Goal: Information Seeking & Learning: Learn about a topic

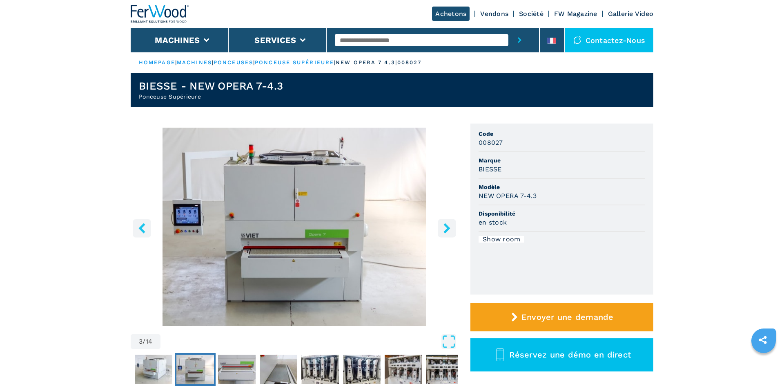
click at [451, 228] on icon "right-button" at bounding box center [447, 228] width 10 height 10
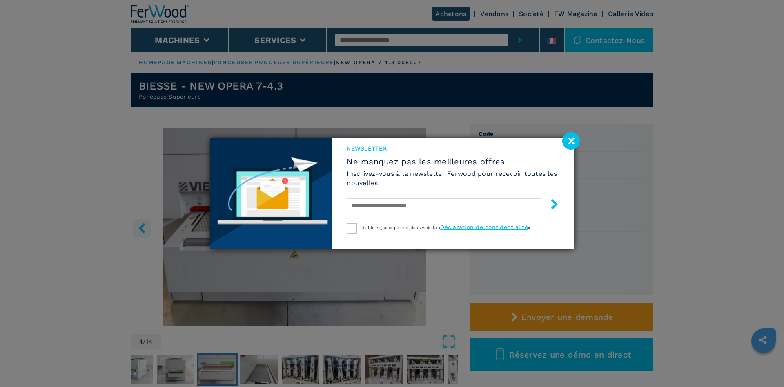
click at [572, 143] on image at bounding box center [572, 141] width 18 height 18
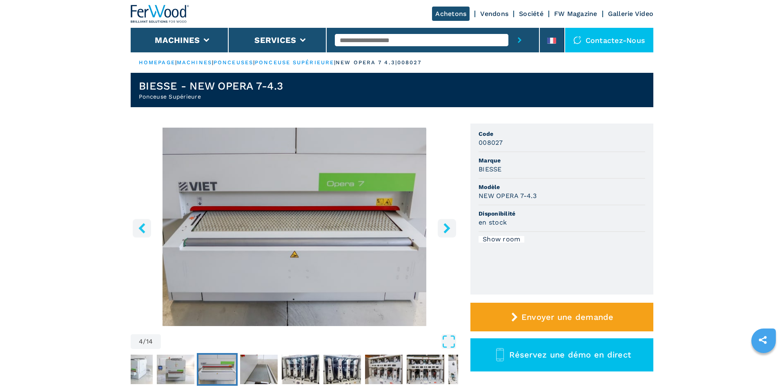
click at [448, 227] on icon "right-button" at bounding box center [447, 228] width 7 height 10
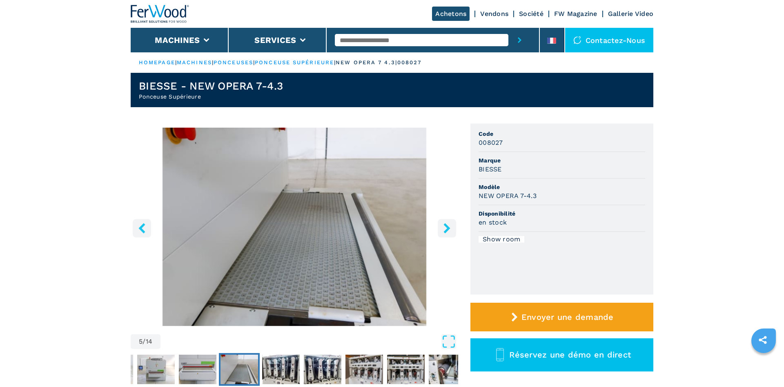
click at [448, 227] on icon "right-button" at bounding box center [447, 228] width 7 height 10
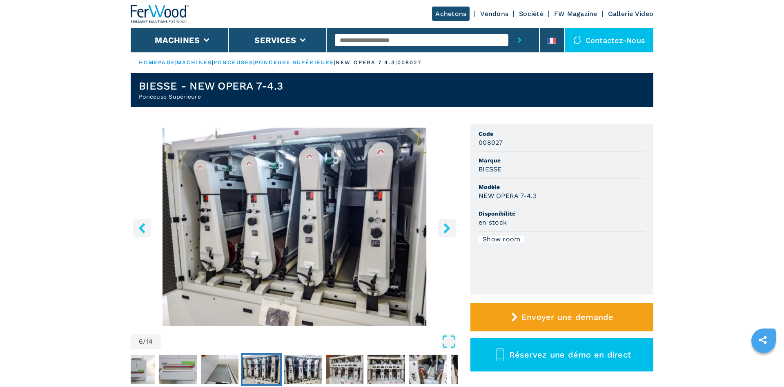
click at [448, 227] on icon "right-button" at bounding box center [447, 228] width 7 height 10
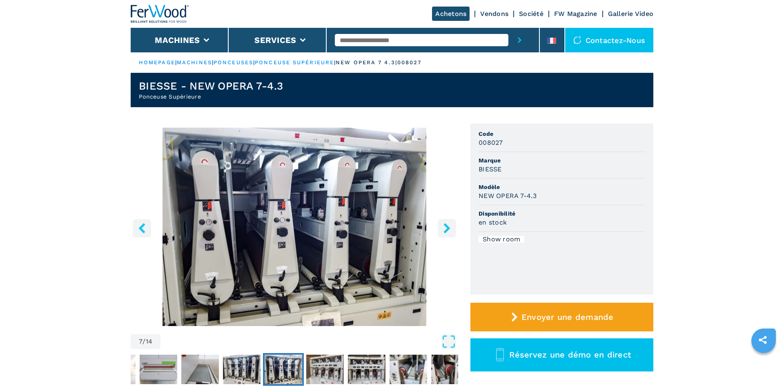
click at [448, 226] on icon "right-button" at bounding box center [447, 228] width 7 height 10
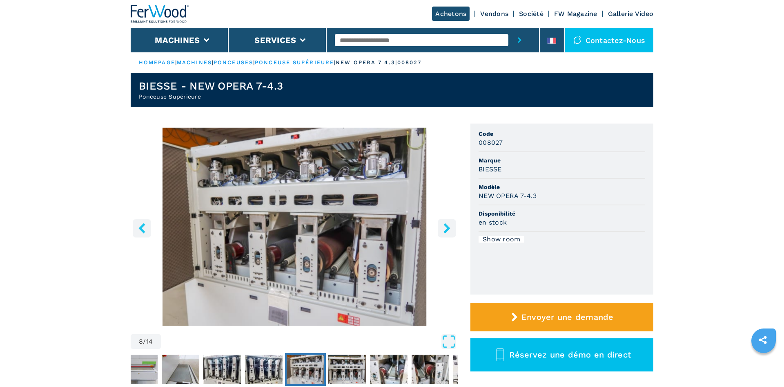
click at [448, 226] on icon "right-button" at bounding box center [447, 228] width 7 height 10
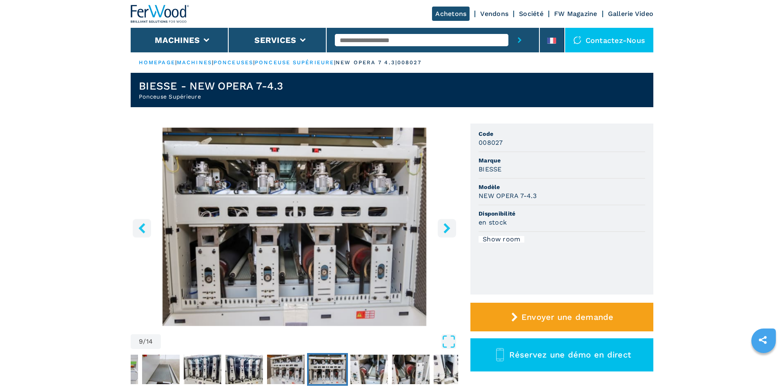
click at [448, 226] on icon "right-button" at bounding box center [447, 228] width 7 height 10
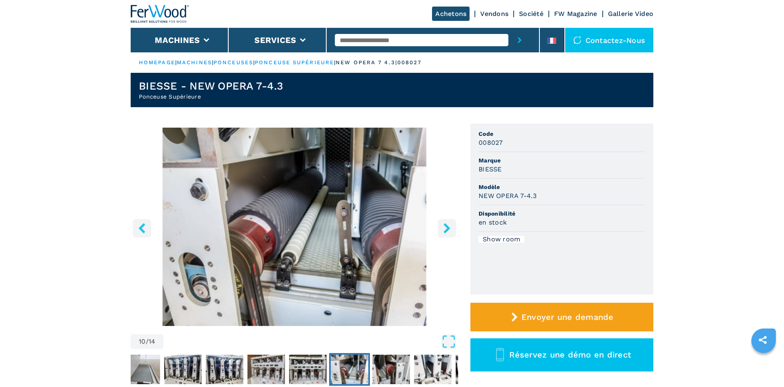
click at [448, 226] on icon "right-button" at bounding box center [447, 228] width 7 height 10
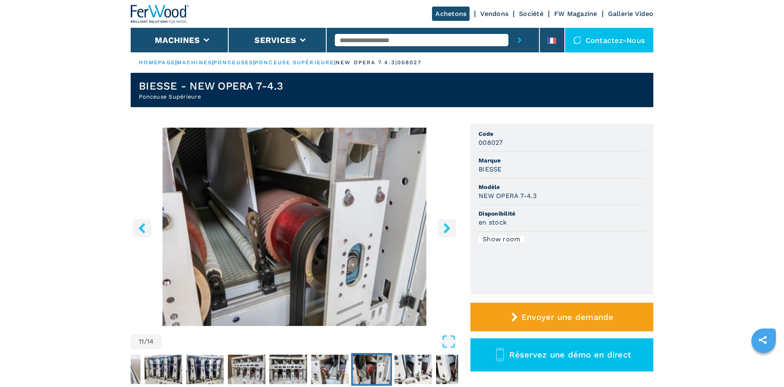
click at [448, 226] on icon "right-button" at bounding box center [447, 228] width 7 height 10
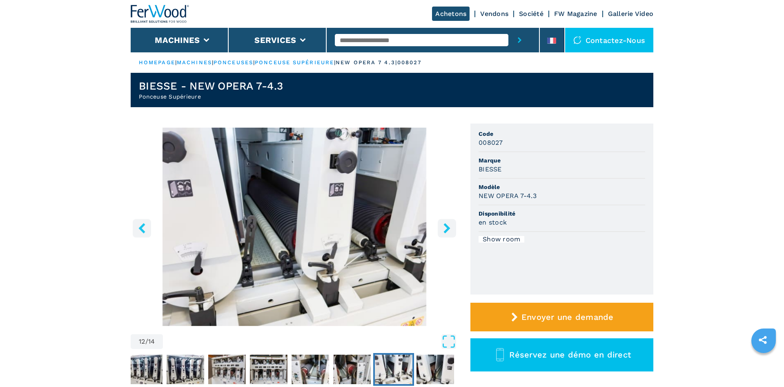
click at [448, 226] on icon "right-button" at bounding box center [447, 228] width 7 height 10
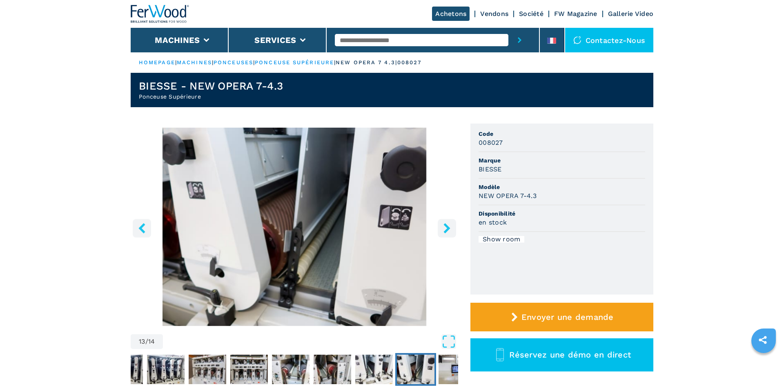
click at [448, 226] on icon "right-button" at bounding box center [447, 228] width 7 height 10
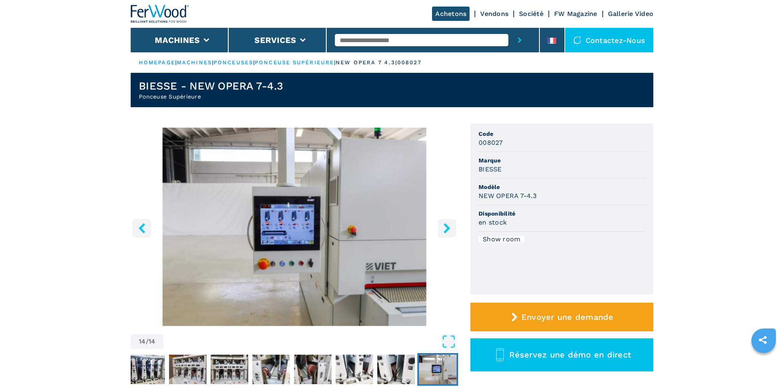
click at [448, 226] on icon "right-button" at bounding box center [447, 228] width 7 height 10
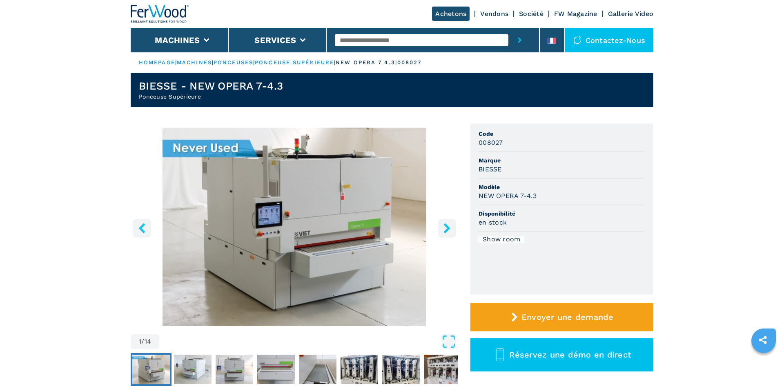
click at [448, 226] on icon "right-button" at bounding box center [447, 228] width 7 height 10
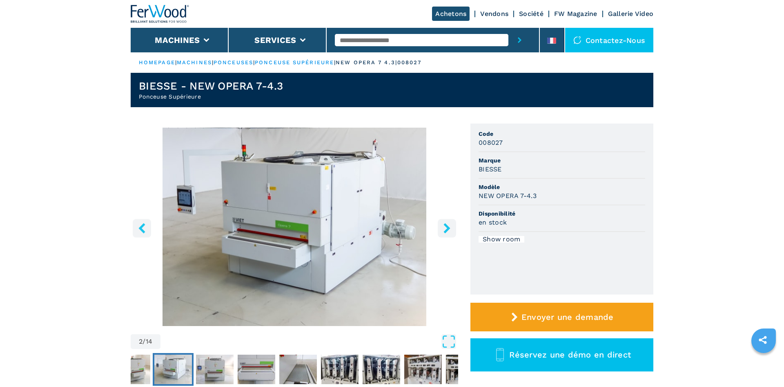
click at [448, 226] on icon "right-button" at bounding box center [447, 228] width 7 height 10
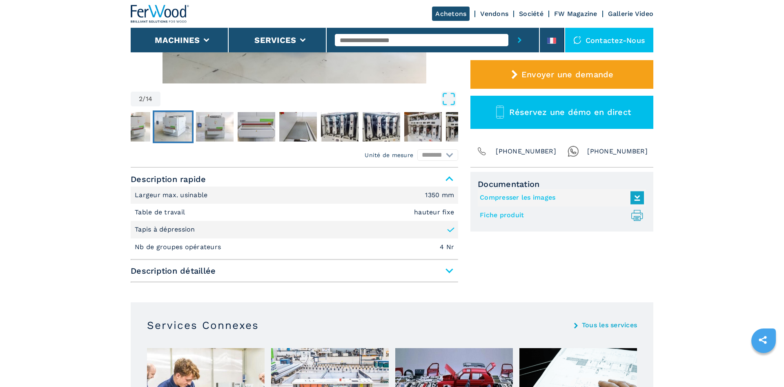
scroll to position [250, 0]
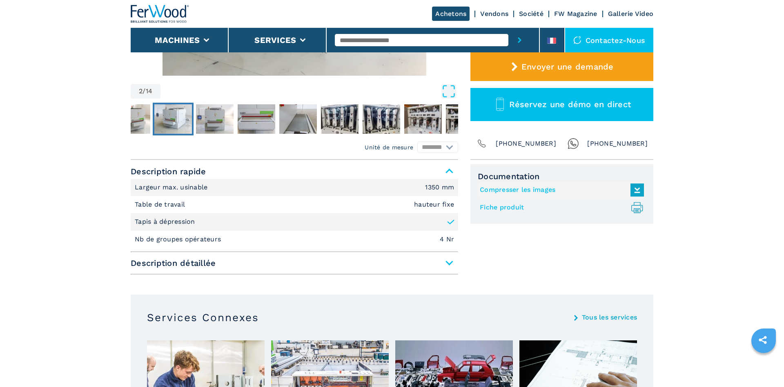
click at [449, 261] on span "Description détaillée" at bounding box center [295, 262] width 328 height 15
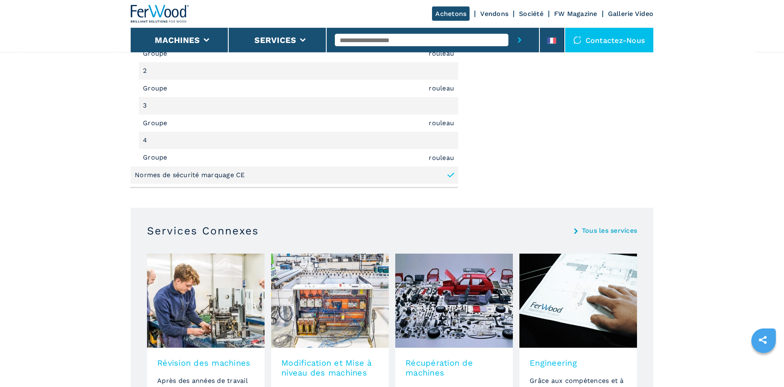
scroll to position [708, 0]
